Goal: Use online tool/utility: Utilize a website feature to perform a specific function

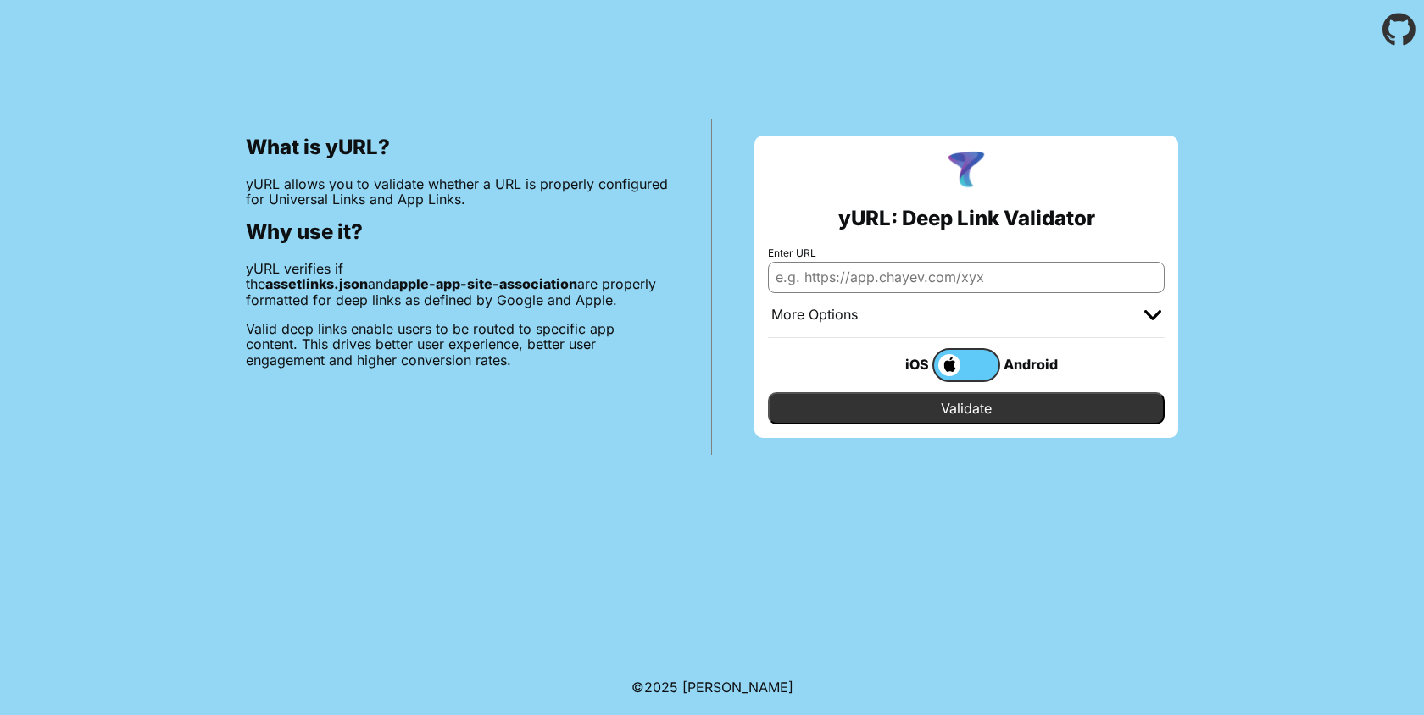
click at [925, 278] on input "Enter URL" at bounding box center [966, 277] width 397 height 31
paste input "https://www.ibid.astra.co.id/"
type input "https://www.ibid.astra.co.id/"
click at [927, 396] on input "Validate" at bounding box center [966, 408] width 397 height 32
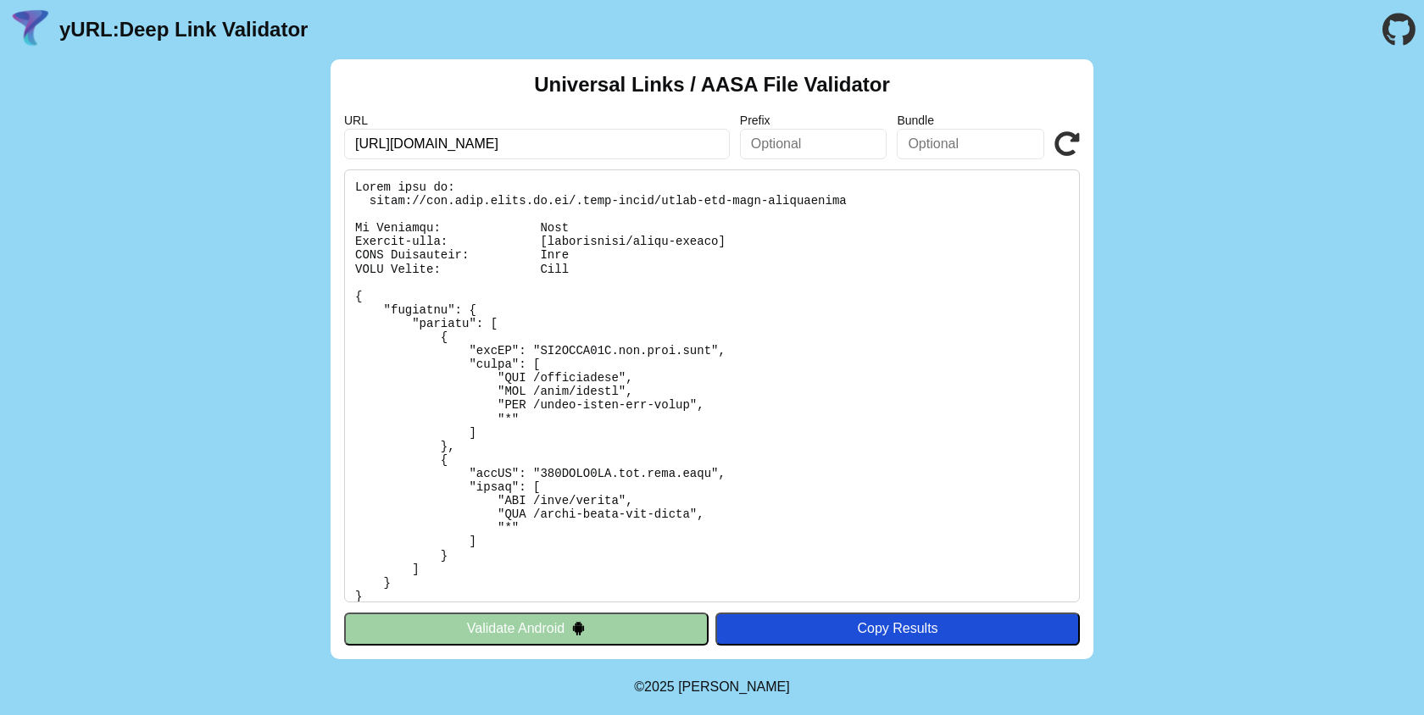
click at [685, 151] on input "https://www.ibid.astra.co.id/" at bounding box center [537, 144] width 386 height 31
paste input "ibid-frontend-staging"
type input "[URL][DOMAIN_NAME]"
click button "Validate" at bounding box center [0, 0] width 0 height 0
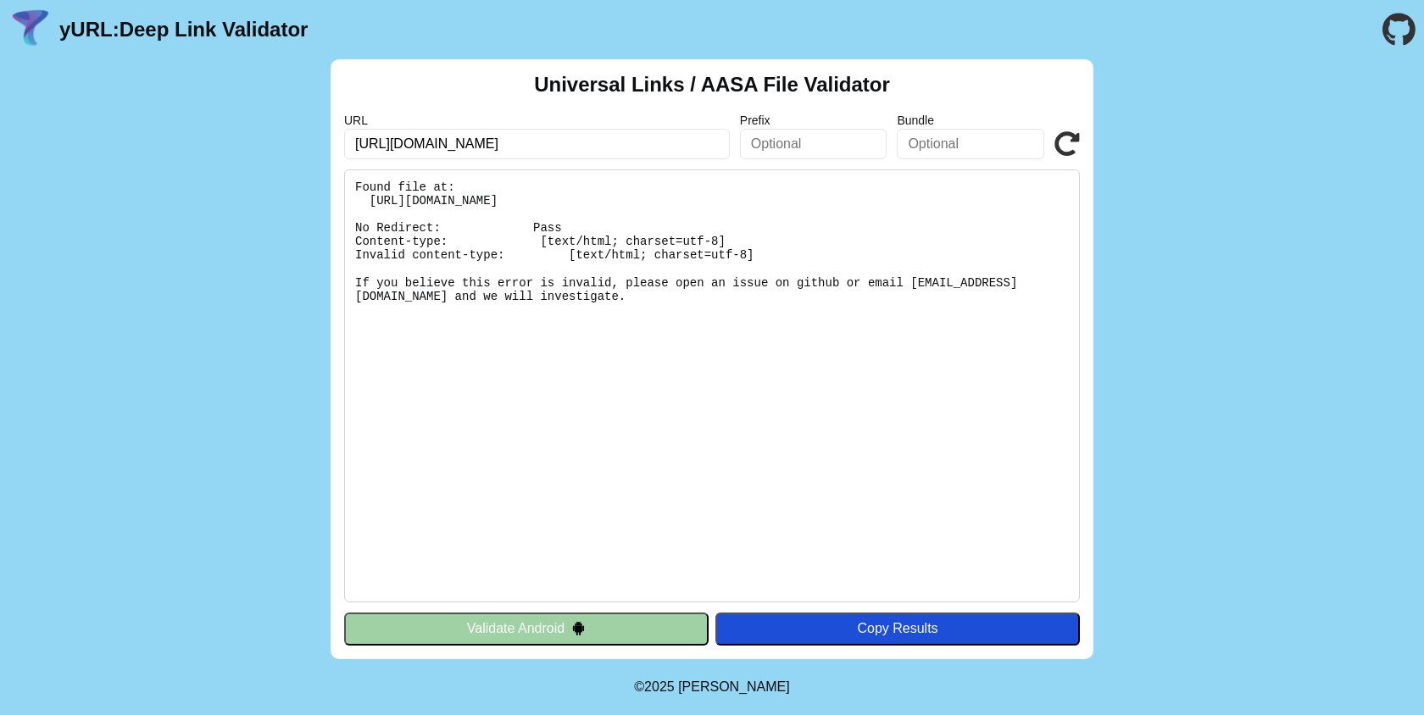
click at [614, 630] on button "Validate Android" at bounding box center [526, 629] width 364 height 32
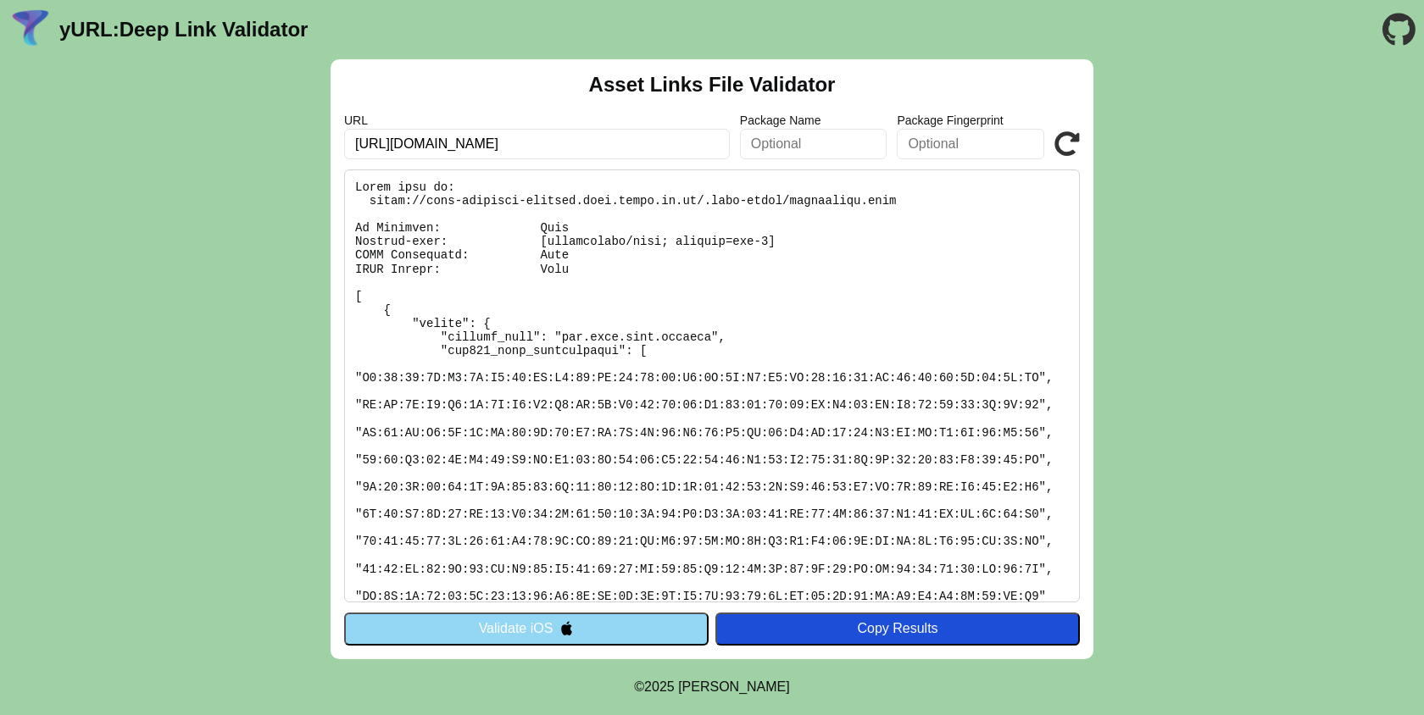
click at [561, 617] on button "Validate iOS" at bounding box center [526, 629] width 364 height 32
